Goal: Task Accomplishment & Management: Manage account settings

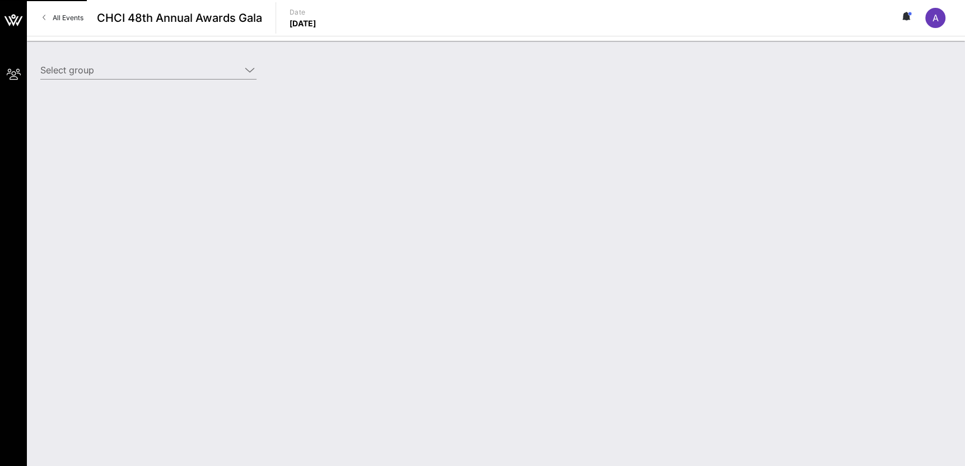
type input "[DEMOGRAPHIC_DATA] (AFSCME) ([DEMOGRAPHIC_DATA] (AFSCME)) [[PERSON_NAME], [EMAI…"
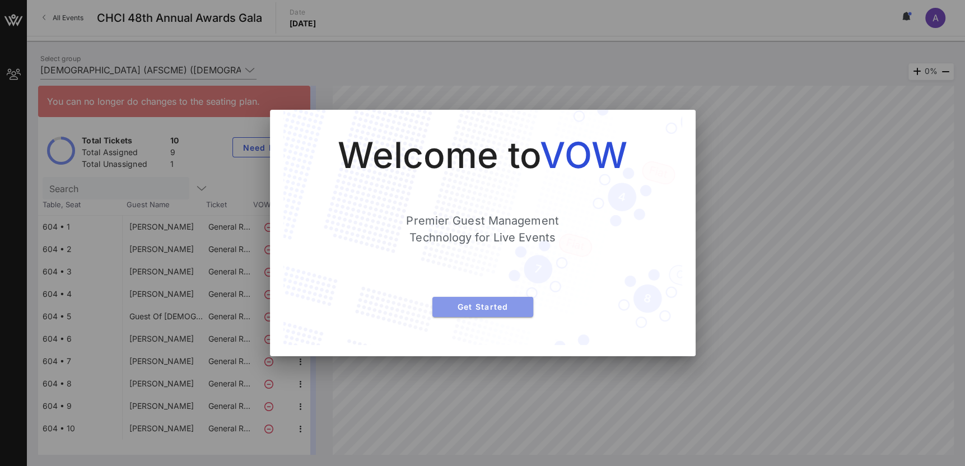
click at [467, 302] on span "Get Started" at bounding box center [482, 307] width 83 height 10
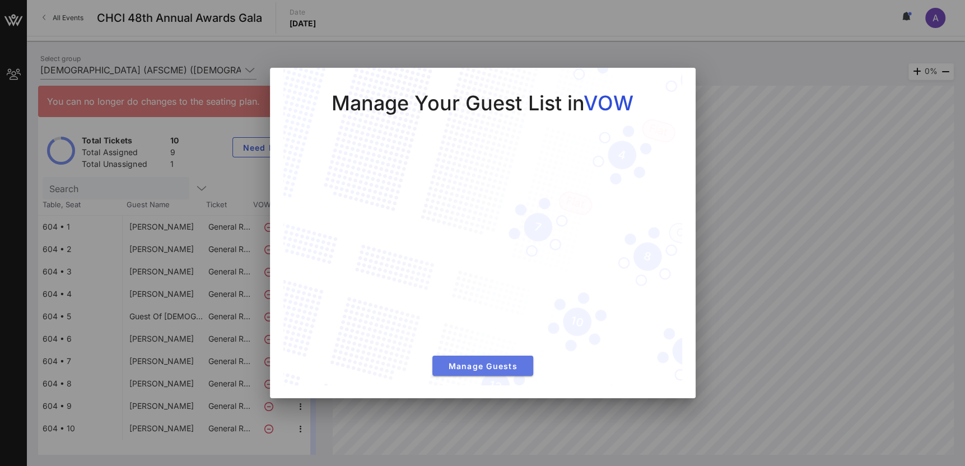
click at [522, 362] on span "Manage Guests" at bounding box center [482, 366] width 83 height 10
